Goal: Navigation & Orientation: Go to known website

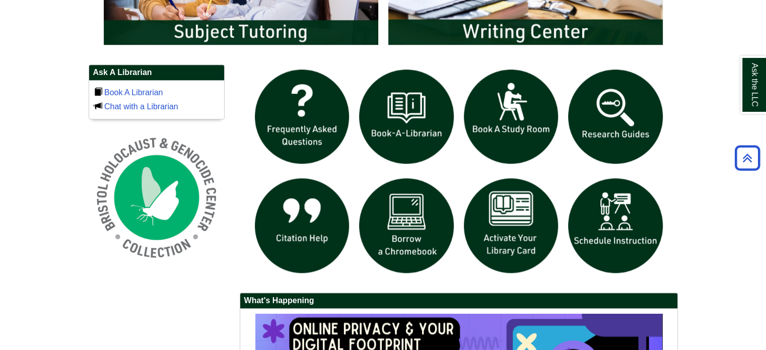
scroll to position [914, 0]
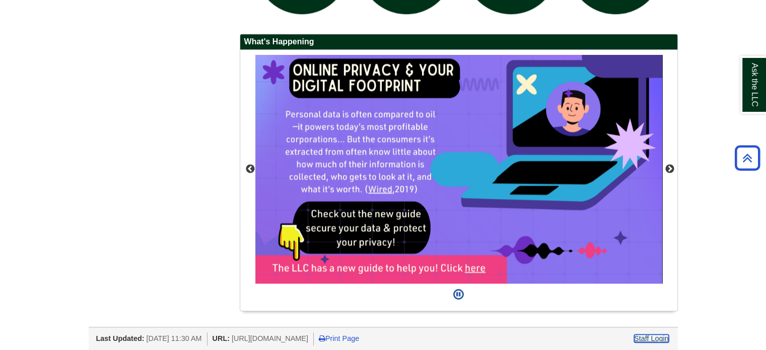
click at [635, 340] on link "Staff Login" at bounding box center [651, 338] width 35 height 8
